Goal: Task Accomplishment & Management: Manage account settings

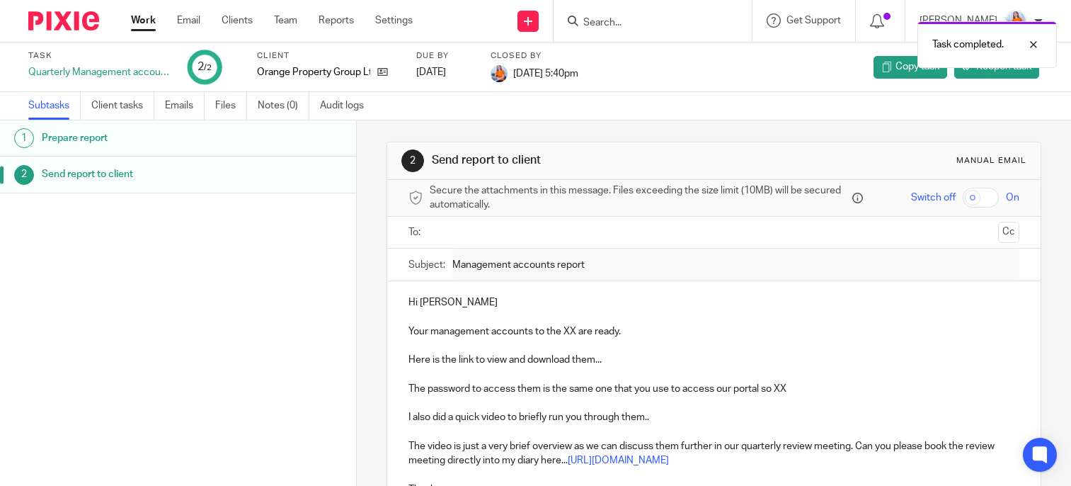
click at [150, 23] on link "Work" at bounding box center [143, 20] width 25 height 14
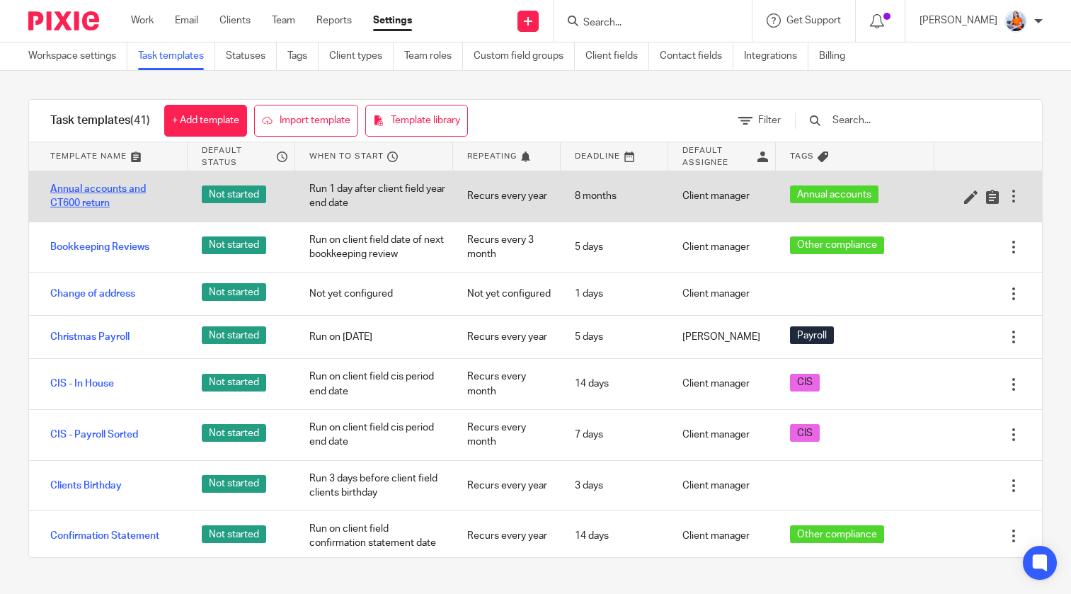
click at [117, 195] on link "Annual accounts and CT600 return" at bounding box center [111, 196] width 123 height 29
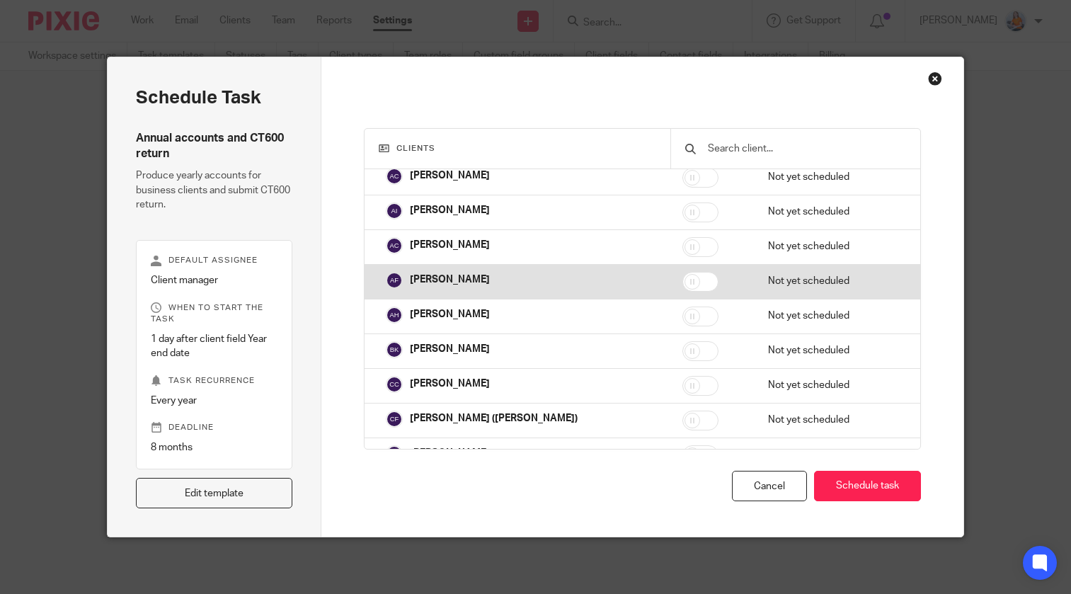
scroll to position [658, 0]
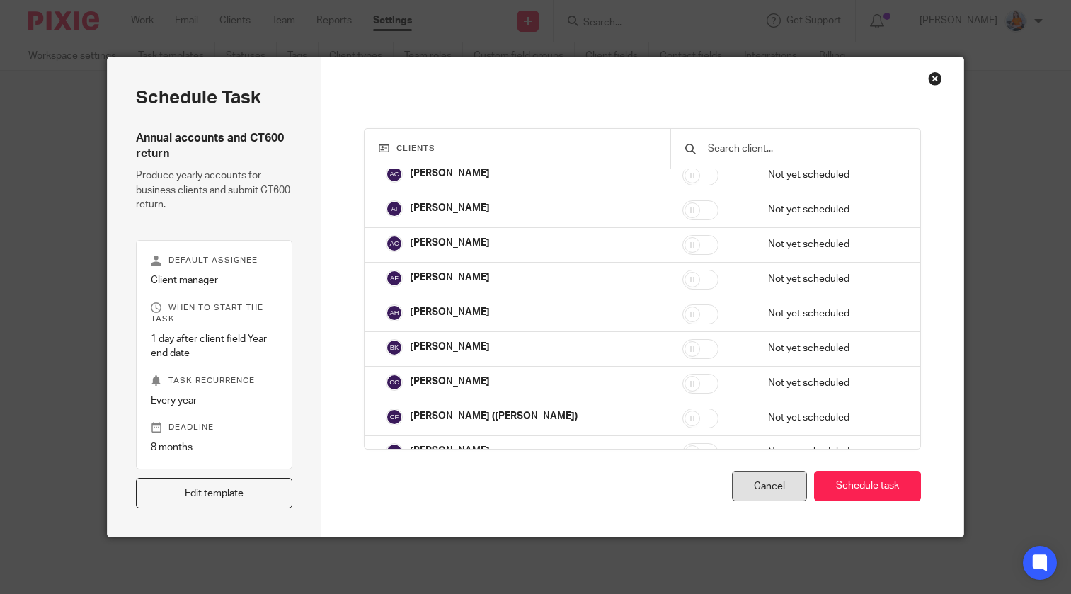
click at [770, 491] on div "Cancel" at bounding box center [769, 486] width 75 height 30
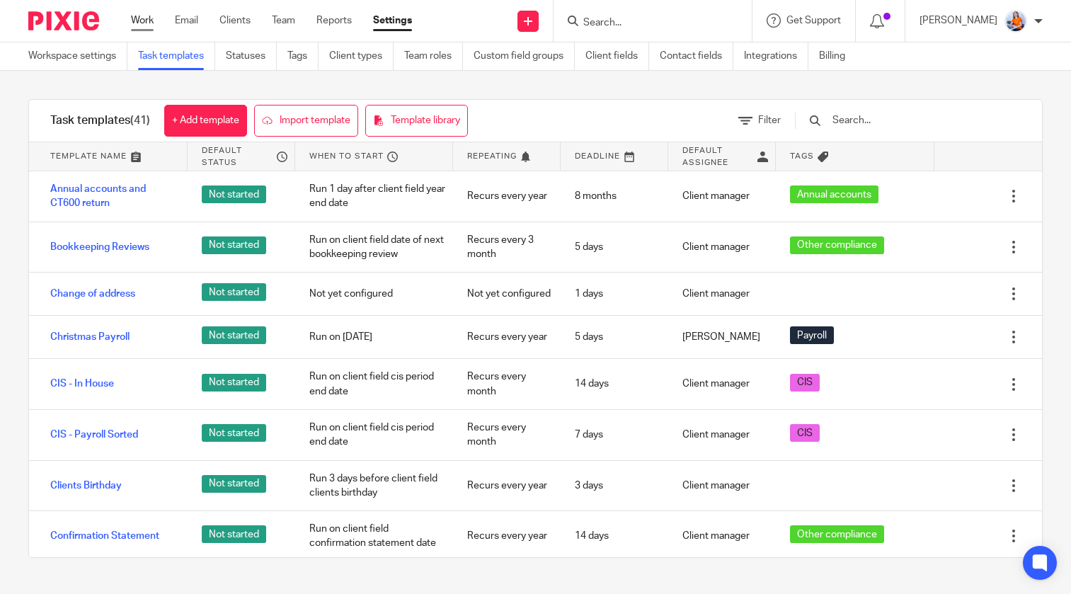
click at [143, 19] on link "Work" at bounding box center [142, 20] width 23 height 14
